Goal: Find specific page/section: Find specific page/section

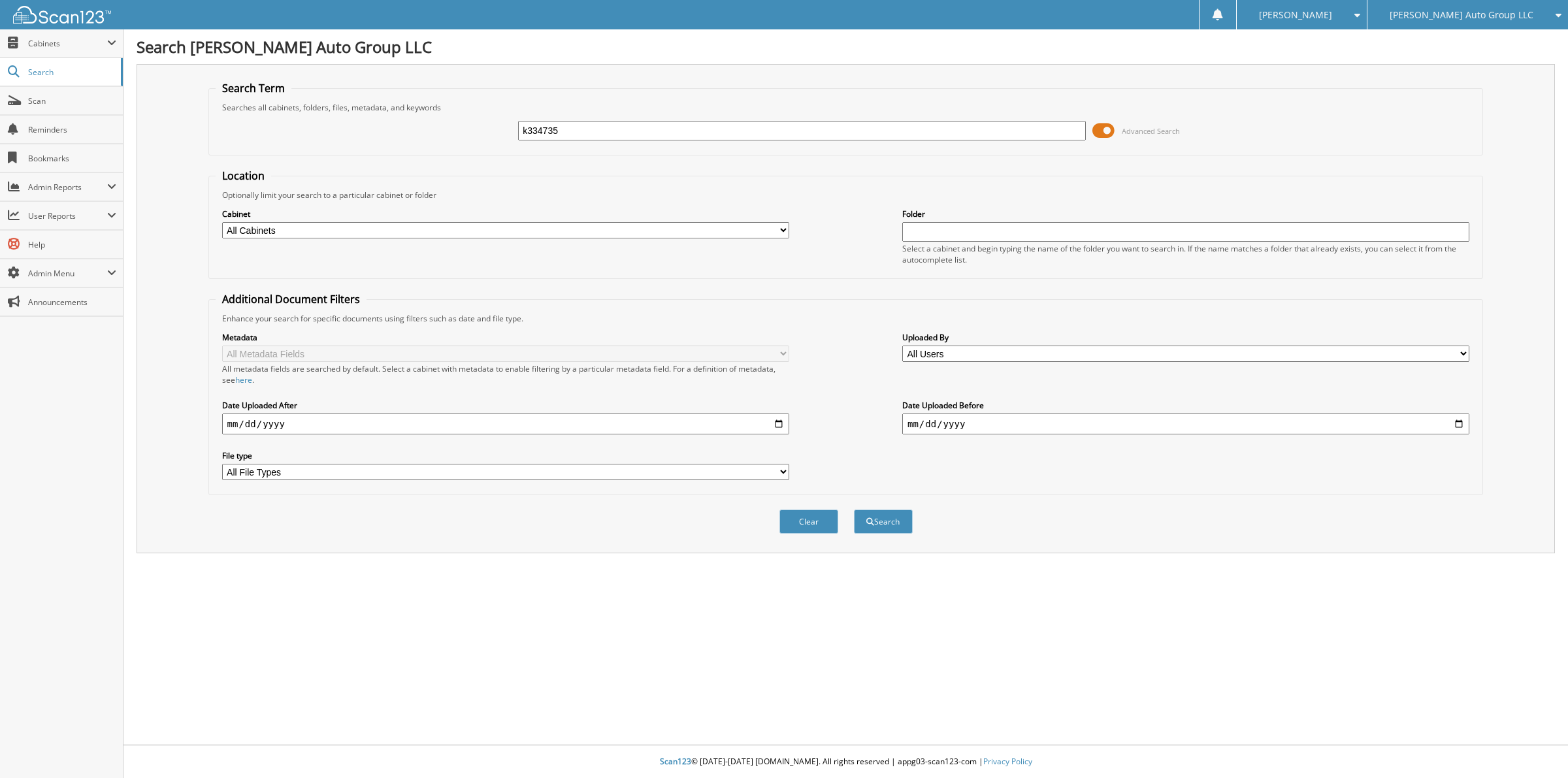
type input "k334735"
click at [854, 509] on button "Search" at bounding box center [883, 521] width 59 height 24
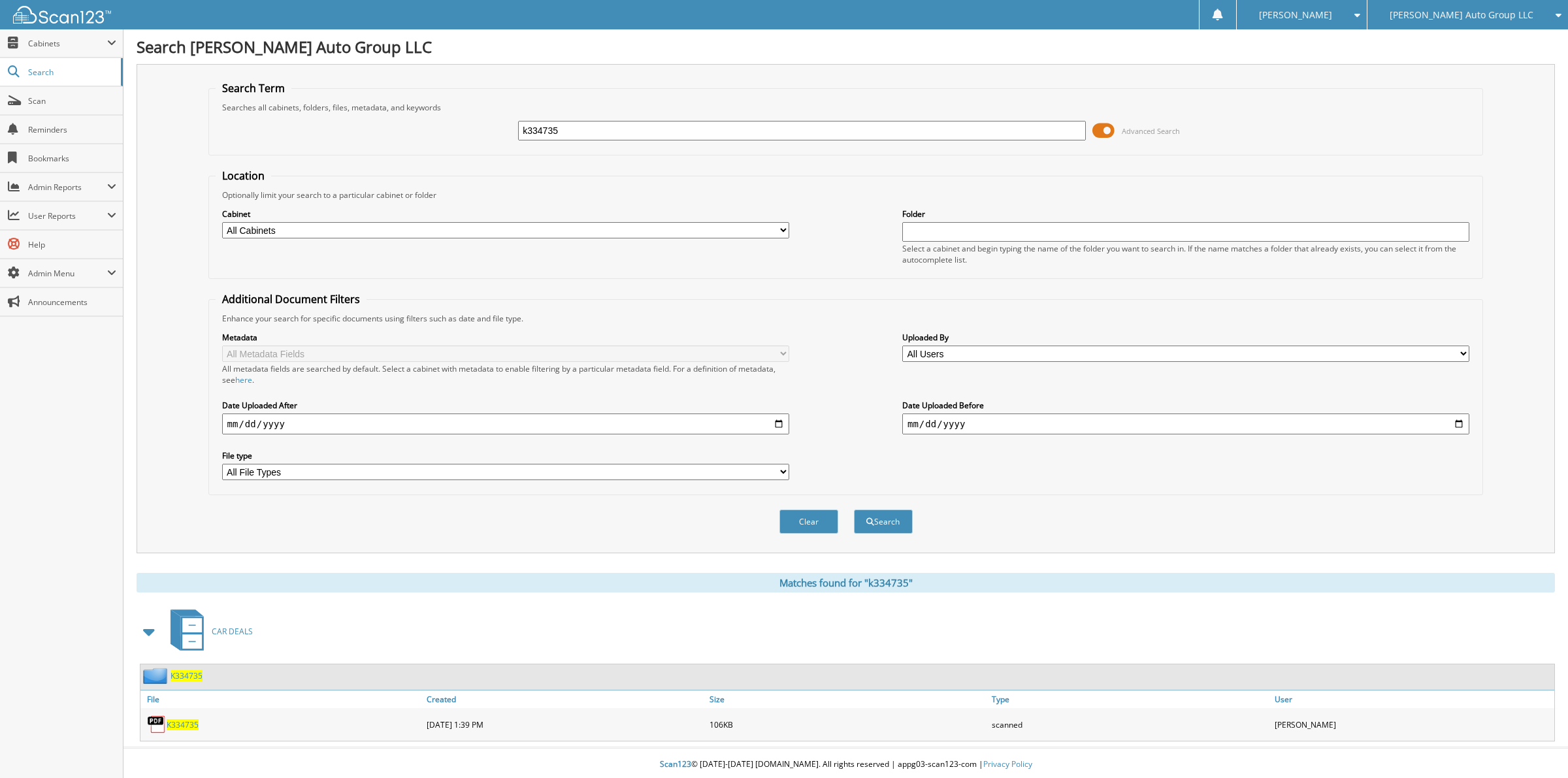
click at [188, 670] on span "K334735" at bounding box center [186, 676] width 32 height 11
